Goal: Information Seeking & Learning: Find specific fact

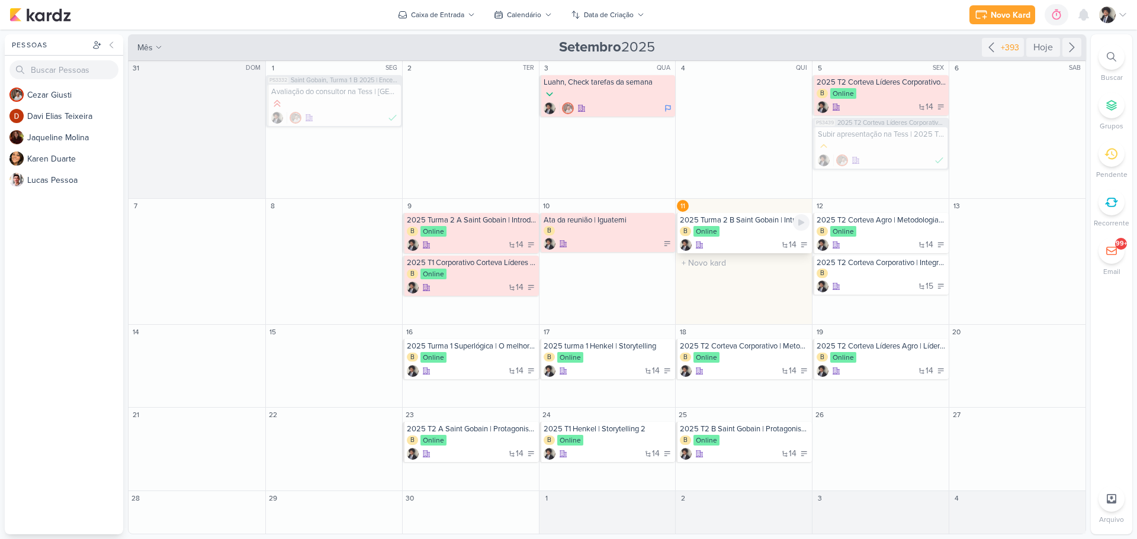
click at [762, 237] on div "B Online" at bounding box center [745, 232] width 130 height 12
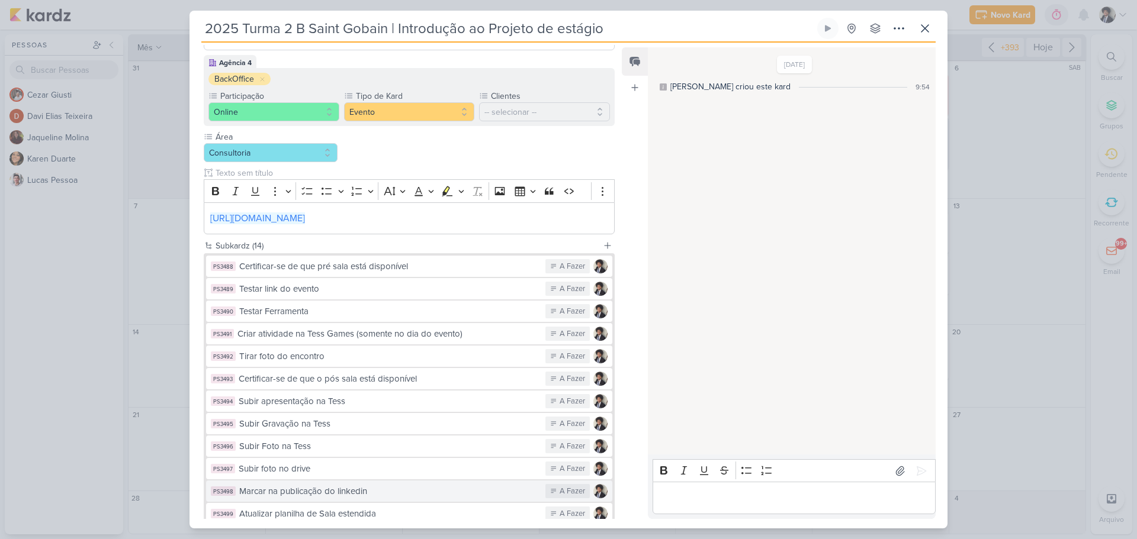
scroll to position [219, 0]
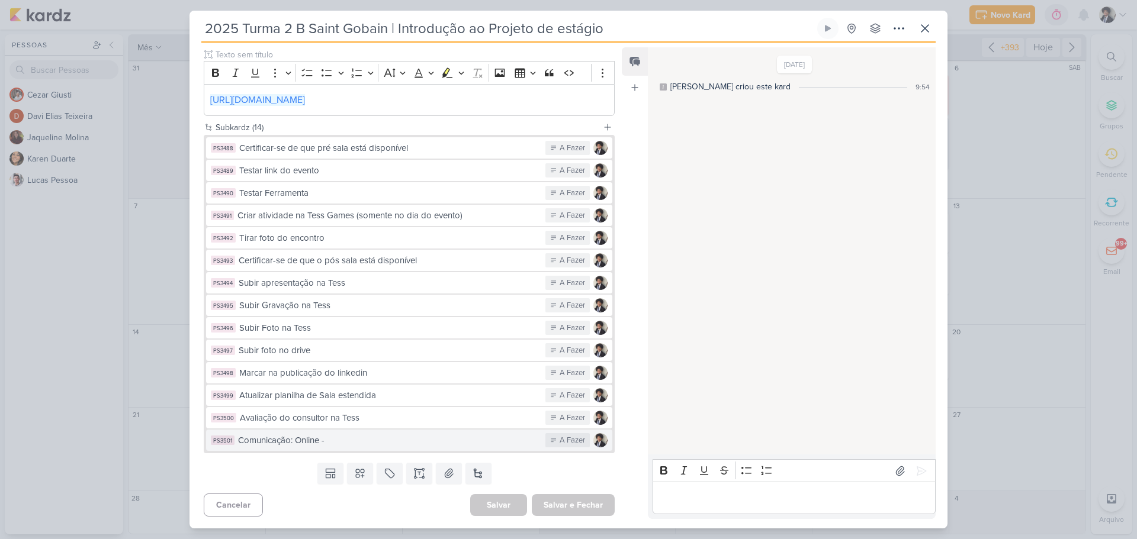
click at [359, 438] on div "Comunicação: Online -" at bounding box center [388, 441] width 301 height 14
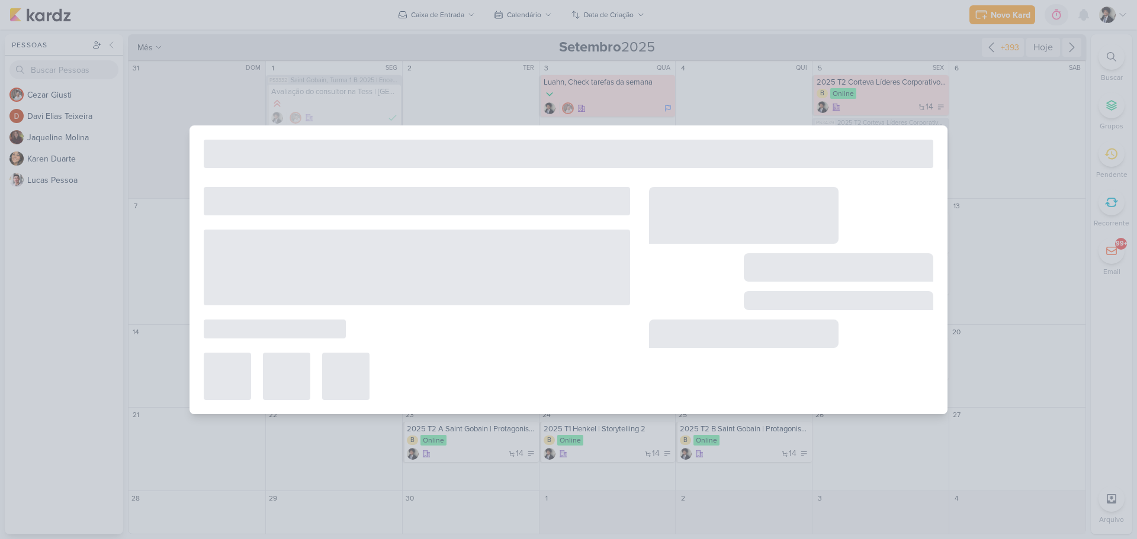
type input "Comunicação: Online -"
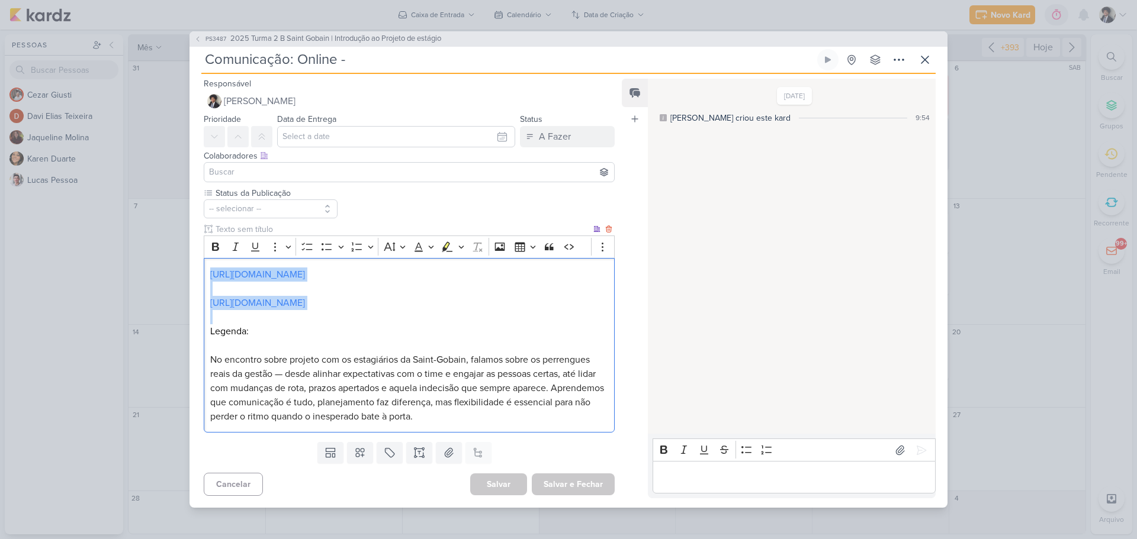
drag, startPoint x: 340, startPoint y: 319, endPoint x: 203, endPoint y: 268, distance: 147.3
click at [203, 268] on div "Status da Publicação -- selecionar --" at bounding box center [404, 312] width 430 height 250
click at [305, 269] on link "[URL][DOMAIN_NAME]" at bounding box center [257, 275] width 95 height 12
click at [305, 297] on link "[URL][DOMAIN_NAME]" at bounding box center [257, 303] width 95 height 12
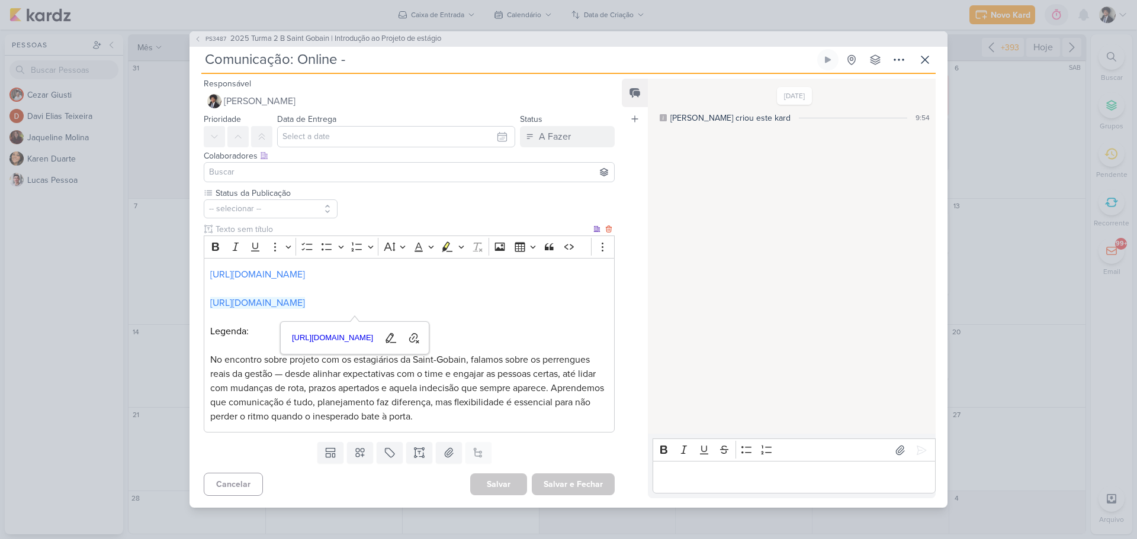
click at [525, 424] on p "No encontro sobre projeto com os estagiários da Saint-Gobain, falamos sobre os …" at bounding box center [409, 388] width 398 height 71
click at [253, 335] on p "Legenda:" at bounding box center [409, 332] width 398 height 14
click at [305, 298] on link "[URL][DOMAIN_NAME]" at bounding box center [257, 303] width 95 height 12
click at [515, 424] on p "No encontro sobre projeto com os estagiários da Saint-Gobain, falamos sobre os …" at bounding box center [409, 388] width 398 height 71
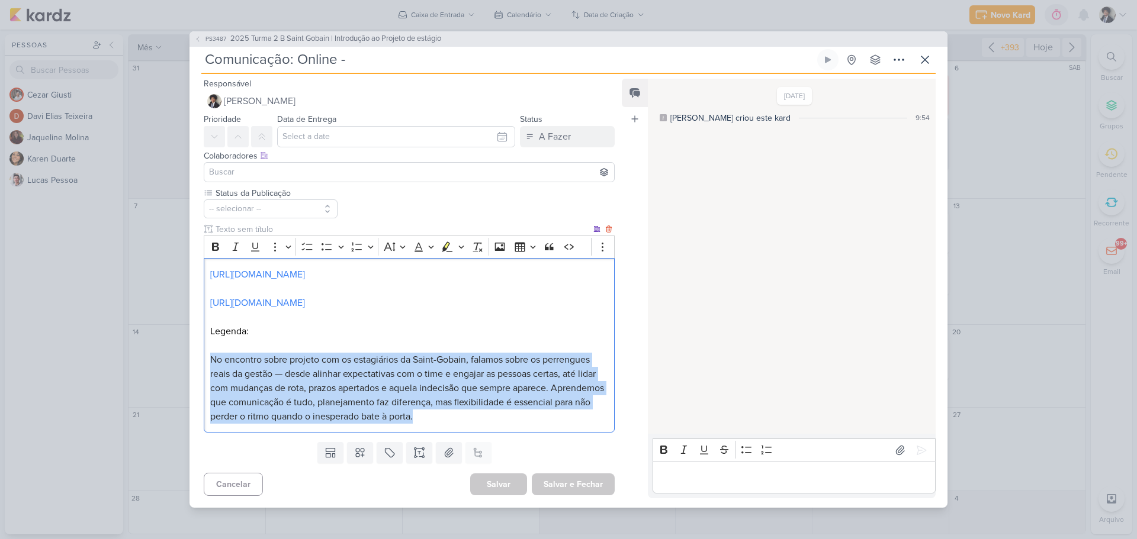
click at [515, 424] on p "No encontro sobre projeto com os estagiários da Saint-Gobain, falamos sobre os …" at bounding box center [409, 388] width 398 height 71
copy span "No encontro sobre projeto com os estagiários da Saint-Gobain, falamos sobre os …"
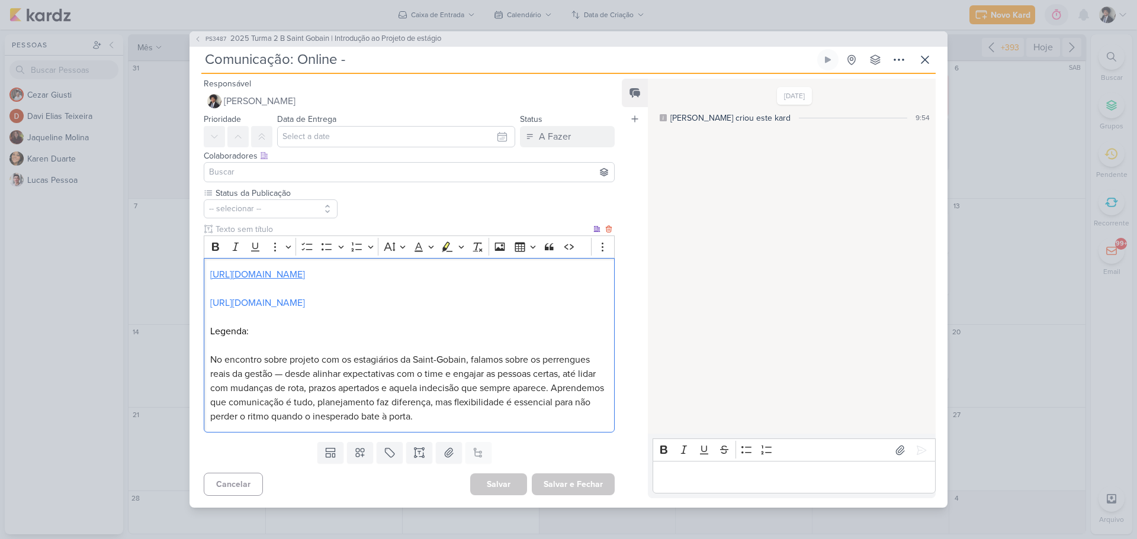
click at [292, 269] on link "[URL][DOMAIN_NAME]" at bounding box center [257, 275] width 95 height 12
click at [926, 57] on icon at bounding box center [925, 60] width 14 height 14
